Goal: Task Accomplishment & Management: Complete application form

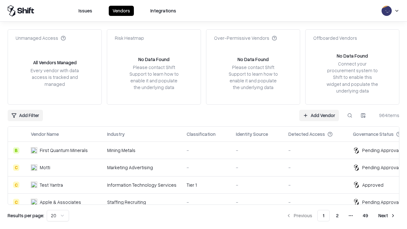
click at [319, 115] on link "Add Vendor" at bounding box center [320, 115] width 40 height 11
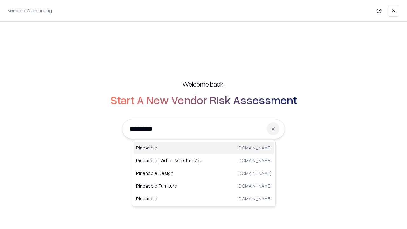
click at [204, 148] on div "Pineapple pineappleenergy.com" at bounding box center [204, 148] width 141 height 13
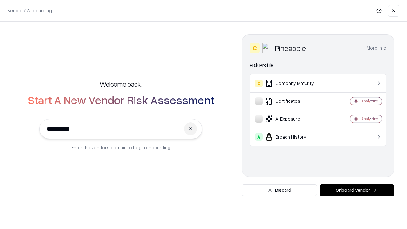
type input "*********"
click at [357, 190] on button "Onboard Vendor" at bounding box center [357, 190] width 75 height 11
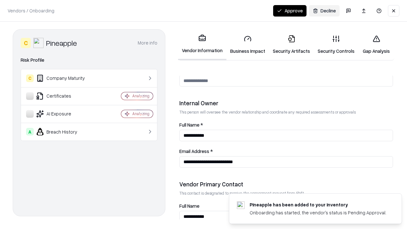
scroll to position [330, 0]
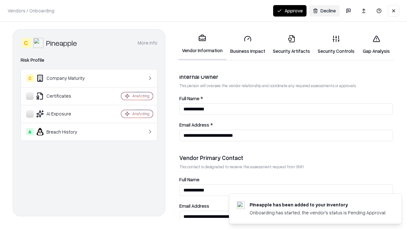
click at [248, 45] on link "Business Impact" at bounding box center [248, 45] width 43 height 30
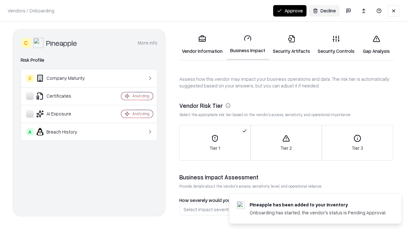
click at [292, 45] on link "Security Artifacts" at bounding box center [291, 45] width 45 height 30
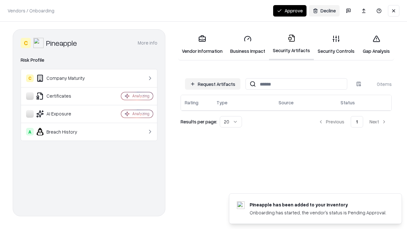
click at [213, 84] on button "Request Artifacts" at bounding box center [212, 83] width 55 height 11
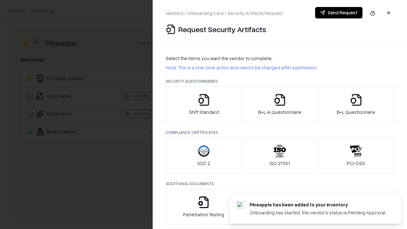
click at [204, 104] on icon "button" at bounding box center [204, 100] width 13 height 13
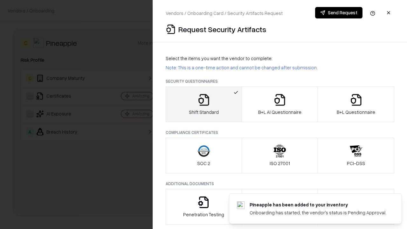
click at [339, 13] on button "Send Request" at bounding box center [338, 12] width 47 height 11
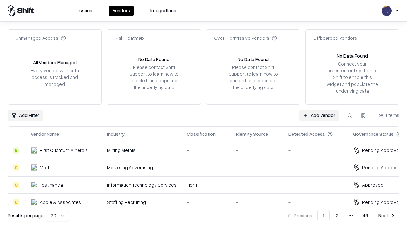
click at [350, 115] on button at bounding box center [349, 115] width 11 height 11
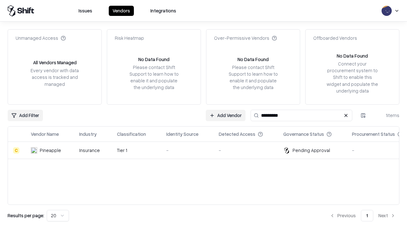
type input "*********"
click at [208, 150] on div "-" at bounding box center [187, 150] width 42 height 7
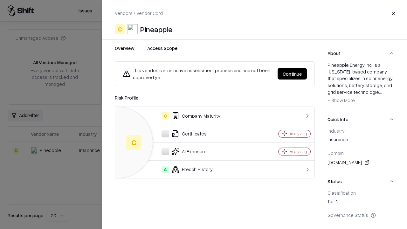
click at [293, 74] on button "Continue" at bounding box center [292, 73] width 29 height 11
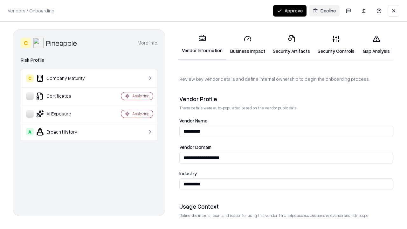
click at [292, 45] on link "Security Artifacts" at bounding box center [291, 45] width 45 height 30
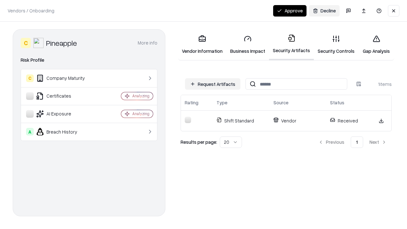
click at [290, 11] on button "Approve" at bounding box center [289, 10] width 33 height 11
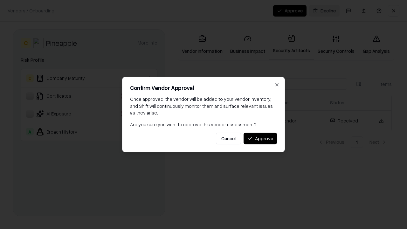
click at [260, 138] on button "Approve" at bounding box center [260, 138] width 33 height 11
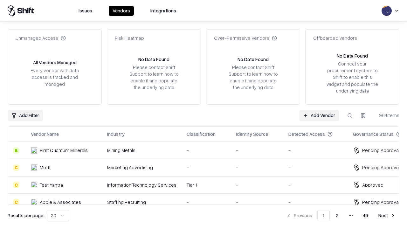
type input "*********"
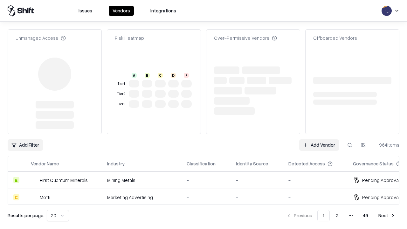
click at [319, 139] on link "Add Vendor" at bounding box center [320, 144] width 40 height 11
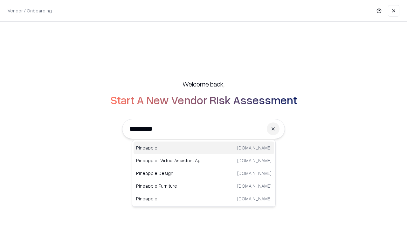
click at [204, 148] on div "Pineapple [DOMAIN_NAME]" at bounding box center [204, 148] width 141 height 13
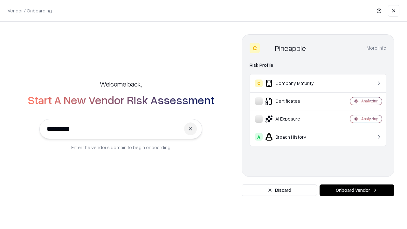
type input "*********"
click at [357, 190] on button "Onboard Vendor" at bounding box center [357, 190] width 75 height 11
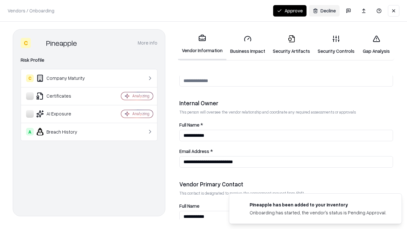
scroll to position [330, 0]
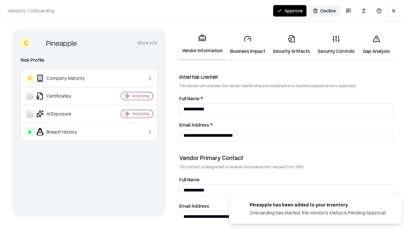
click at [290, 11] on button "Approve" at bounding box center [289, 10] width 33 height 11
